Goal: Task Accomplishment & Management: Complete application form

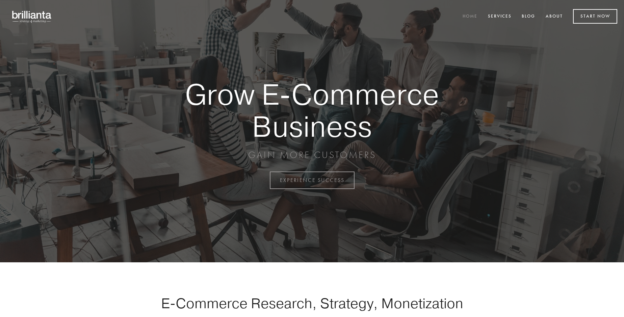
scroll to position [1769, 0]
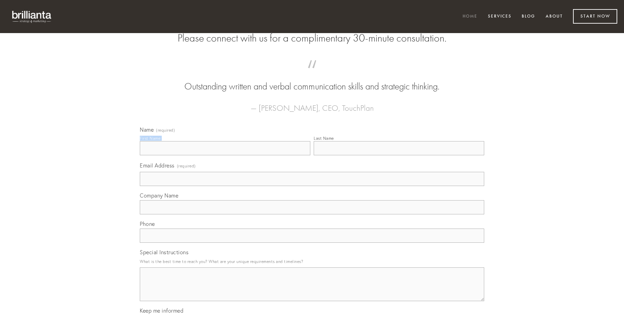
type input "[PERSON_NAME]"
click at [398, 155] on input "Last Name" at bounding box center [398, 148] width 170 height 14
type input "[PERSON_NAME]"
click at [312, 186] on input "Email Address (required)" at bounding box center [312, 179] width 344 height 14
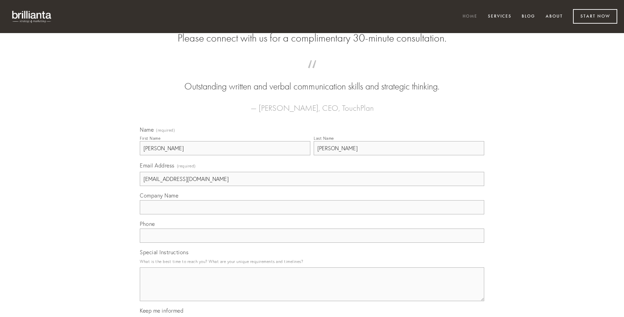
type input "[EMAIL_ADDRESS][DOMAIN_NAME]"
click at [312, 214] on input "Company Name" at bounding box center [312, 207] width 344 height 14
type input "carbo"
click at [312, 243] on input "text" at bounding box center [312, 235] width 344 height 14
click at [312, 290] on textarea "Special Instructions" at bounding box center [312, 284] width 344 height 34
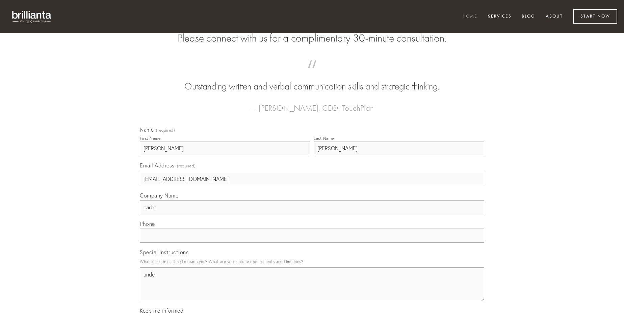
type textarea "unde"
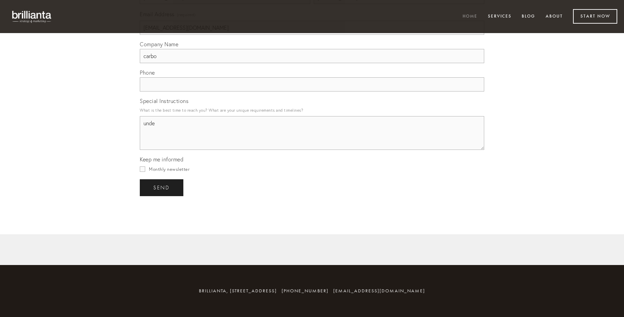
click at [162, 187] on span "send" at bounding box center [161, 188] width 17 height 6
